Goal: Information Seeking & Learning: Learn about a topic

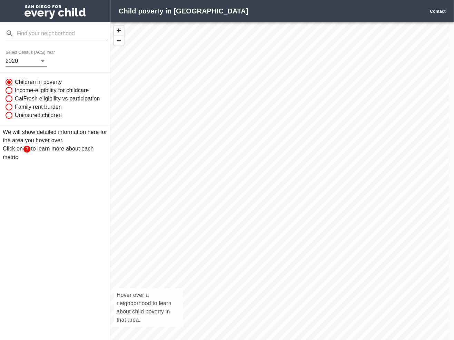
scroll to position [6, 6]
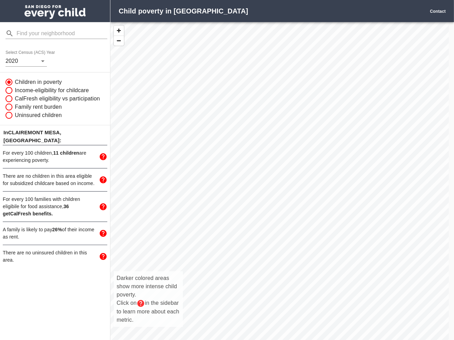
drag, startPoint x: 274, startPoint y: 108, endPoint x: 273, endPoint y: 215, distance: 106.9
click at [273, 215] on div "Darker colored areas show more intense child poverty. Click on in the sidebar t…" at bounding box center [279, 188] width 338 height 333
drag, startPoint x: 246, startPoint y: 291, endPoint x: 239, endPoint y: 189, distance: 102.4
click at [239, 189] on div "Darker colored areas show more intense child poverty. Click on in the sidebar t…" at bounding box center [279, 188] width 338 height 333
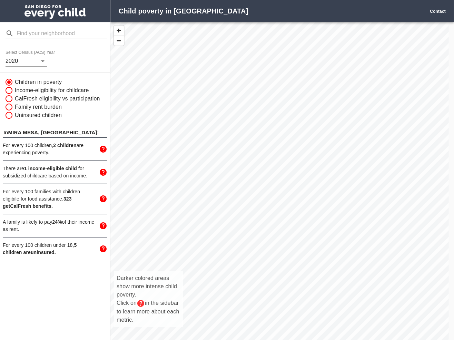
drag, startPoint x: 227, startPoint y: 98, endPoint x: 245, endPoint y: 216, distance: 120.0
click at [245, 216] on div "Darker colored areas show more intense child poverty. Click on in the sidebar t…" at bounding box center [279, 188] width 338 height 333
drag, startPoint x: 224, startPoint y: 141, endPoint x: 232, endPoint y: 240, distance: 99.7
click at [232, 240] on div "Darker colored areas show more intense child poverty. Click on in the sidebar t…" at bounding box center [279, 188] width 338 height 333
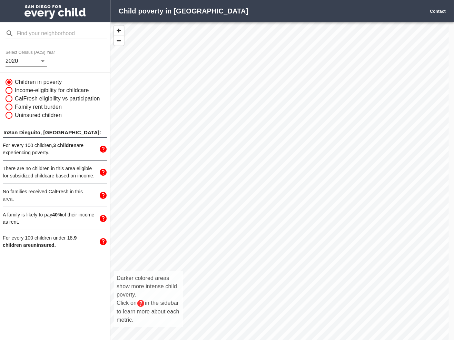
drag, startPoint x: 192, startPoint y: 135, endPoint x: 245, endPoint y: 263, distance: 138.3
click at [245, 263] on div "Darker colored areas show more intense child poverty. Click on in the sidebar t…" at bounding box center [279, 188] width 338 height 333
drag, startPoint x: 366, startPoint y: 112, endPoint x: 329, endPoint y: 201, distance: 96.3
click at [329, 201] on div "Darker colored areas show more intense child poverty. Click on in the sidebar t…" at bounding box center [279, 188] width 338 height 333
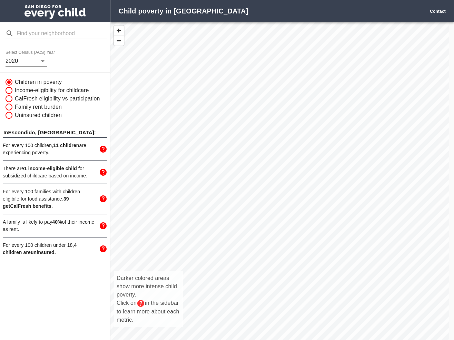
click at [273, 206] on div "Darker colored areas show more intense child poverty. Click on in the sidebar t…" at bounding box center [279, 188] width 338 height 333
drag, startPoint x: 312, startPoint y: 296, endPoint x: 281, endPoint y: 202, distance: 99.4
click at [281, 202] on div "Darker colored areas show more intense child poverty. Click on in the sidebar t…" at bounding box center [279, 188] width 338 height 333
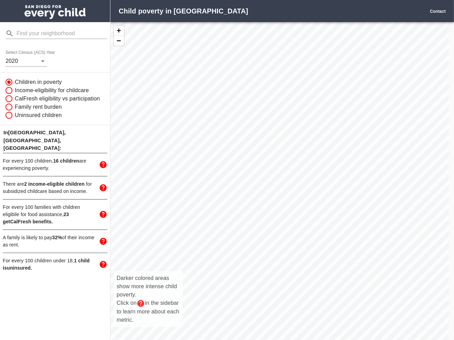
drag, startPoint x: 269, startPoint y: 283, endPoint x: 273, endPoint y: 181, distance: 101.5
click at [273, 181] on div "Darker colored areas show more intense child poverty. Click on in the sidebar t…" at bounding box center [279, 188] width 338 height 333
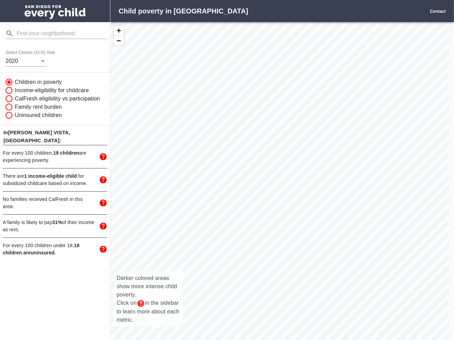
drag, startPoint x: 251, startPoint y: 284, endPoint x: 230, endPoint y: 106, distance: 178.5
click at [230, 106] on div "Darker colored areas show more intense child poverty. Click on in the sidebar t…" at bounding box center [279, 188] width 338 height 333
drag, startPoint x: 329, startPoint y: 225, endPoint x: 291, endPoint y: 151, distance: 82.5
click at [291, 151] on div "Darker colored areas show more intense child poverty. Click on in the sidebar t…" at bounding box center [279, 188] width 338 height 333
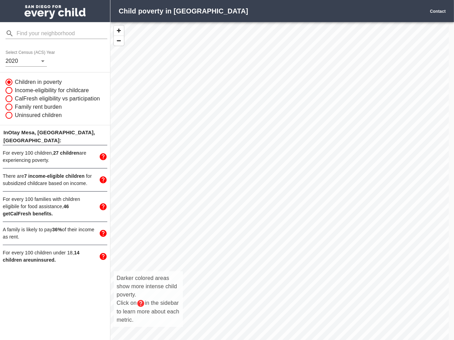
drag, startPoint x: 436, startPoint y: 125, endPoint x: 373, endPoint y: 205, distance: 101.0
click at [373, 205] on div "Darker colored areas show more intense child poverty. Click on in the sidebar t…" at bounding box center [279, 188] width 338 height 333
click at [201, 88] on div "Darker colored areas show more intense child poverty. Click on in the sidebar t…" at bounding box center [279, 188] width 338 height 333
click at [199, 89] on div "Darker colored areas show more intense child poverty. Click on in the sidebar t…" at bounding box center [279, 188] width 338 height 333
click at [200, 71] on div "Darker colored areas show more intense child poverty. Click on in the sidebar t…" at bounding box center [279, 188] width 338 height 333
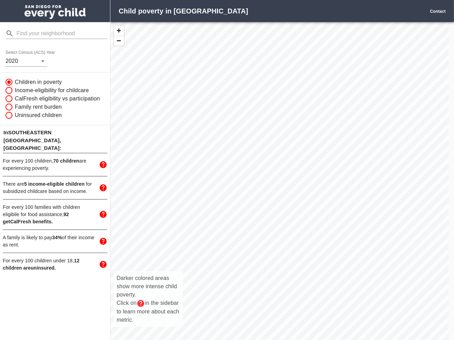
drag, startPoint x: 178, startPoint y: 70, endPoint x: 258, endPoint y: 245, distance: 192.5
click at [258, 245] on div "Darker colored areas show more intense child poverty. Click on in the sidebar t…" at bounding box center [279, 188] width 338 height 333
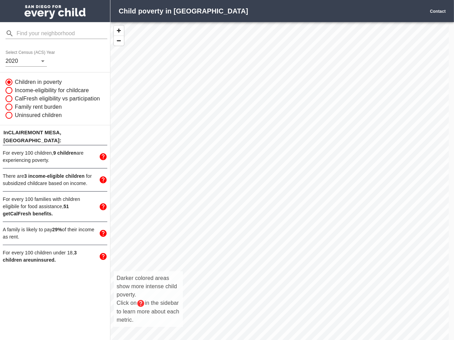
drag, startPoint x: 197, startPoint y: 122, endPoint x: 224, endPoint y: 202, distance: 84.3
click at [224, 202] on div "Darker colored areas show more intense child poverty. Click on in the sidebar t…" at bounding box center [279, 188] width 338 height 333
drag, startPoint x: 203, startPoint y: 83, endPoint x: 216, endPoint y: 169, distance: 86.2
click at [216, 169] on div "Darker colored areas show more intense child poverty. Click on in the sidebar t…" at bounding box center [279, 188] width 338 height 333
